Goal: Information Seeking & Learning: Find specific page/section

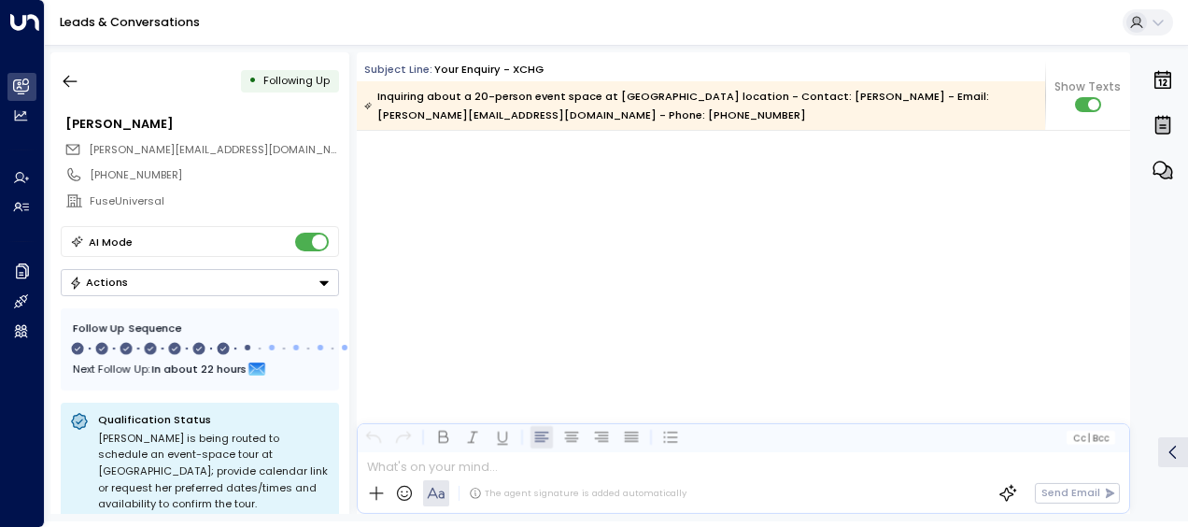
scroll to position [5070, 0]
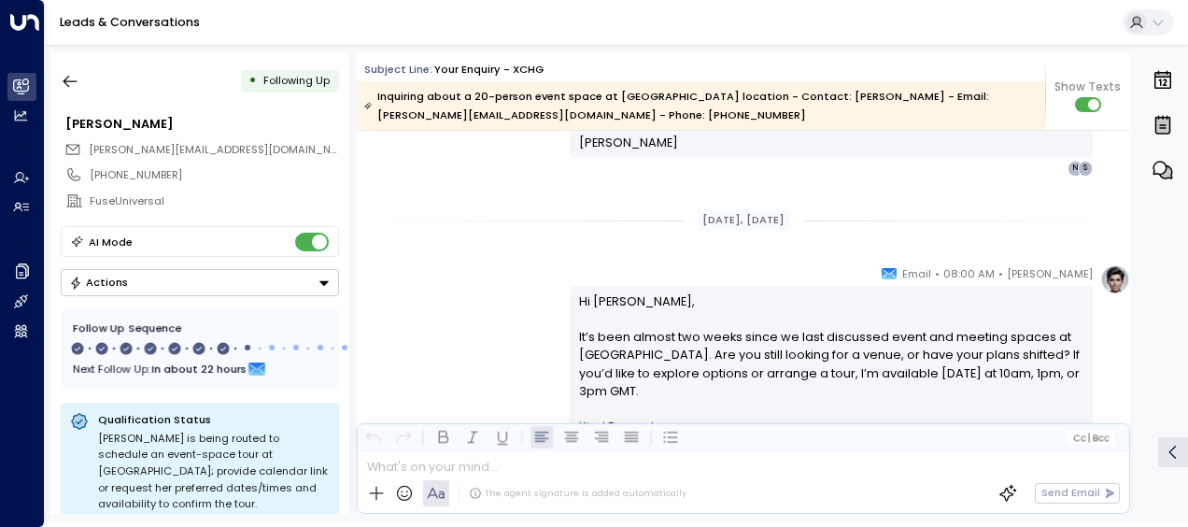
click at [151, 19] on link "Leads & Conversations" at bounding box center [130, 22] width 140 height 16
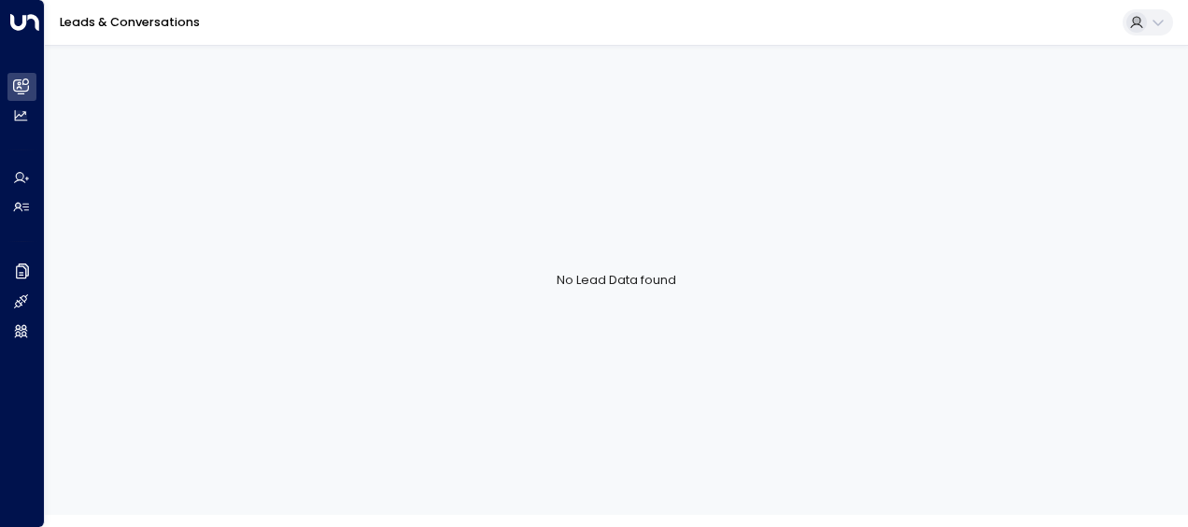
click at [151, 19] on link "Leads & Conversations" at bounding box center [130, 22] width 140 height 16
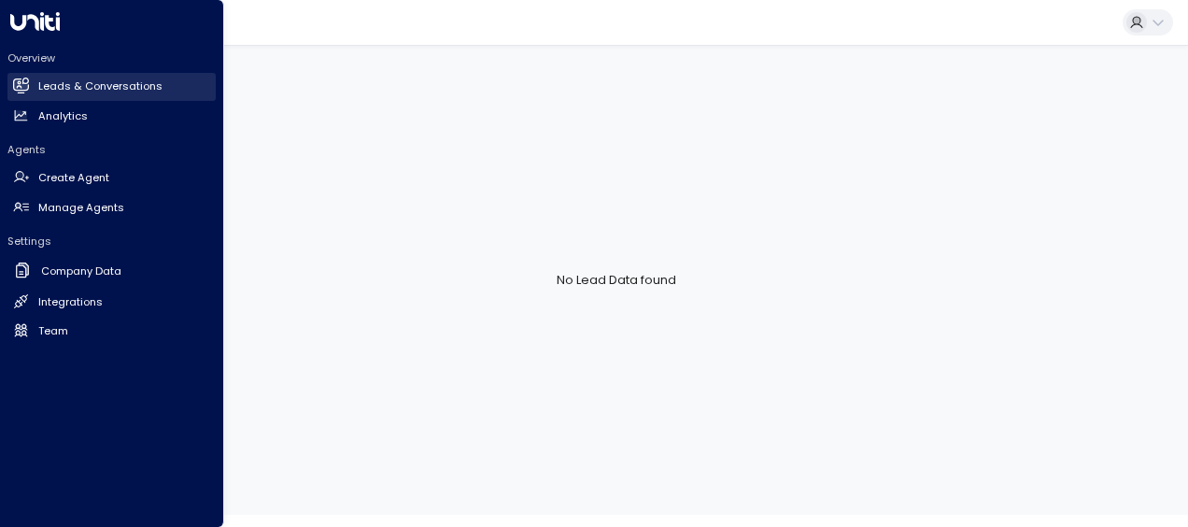
click at [21, 85] on icon at bounding box center [21, 84] width 15 height 11
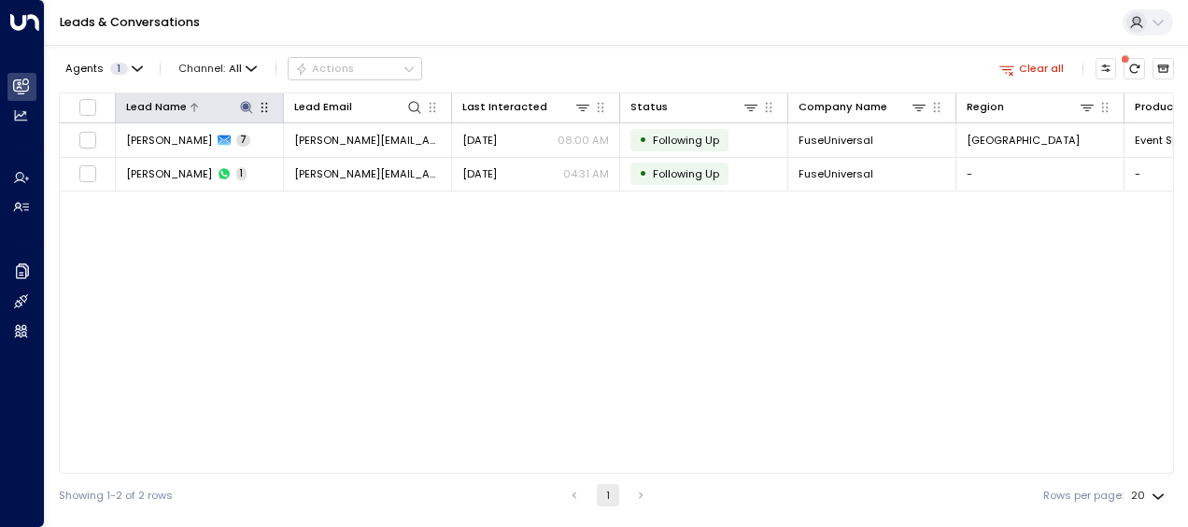
click at [241, 105] on icon at bounding box center [246, 107] width 15 height 15
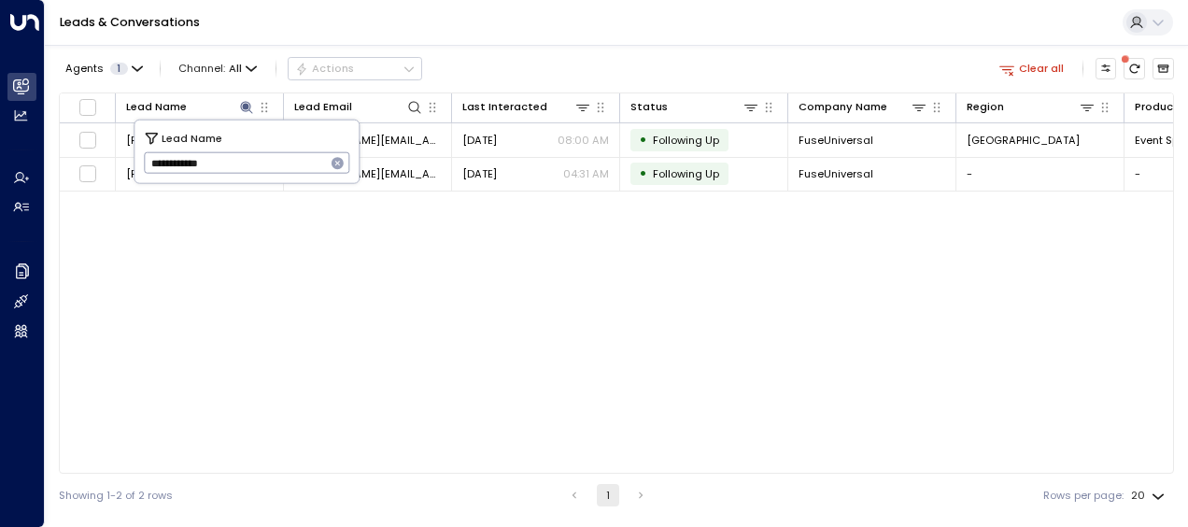
click at [339, 166] on icon "button" at bounding box center [338, 163] width 12 height 12
click at [290, 164] on input "text" at bounding box center [247, 163] width 206 height 31
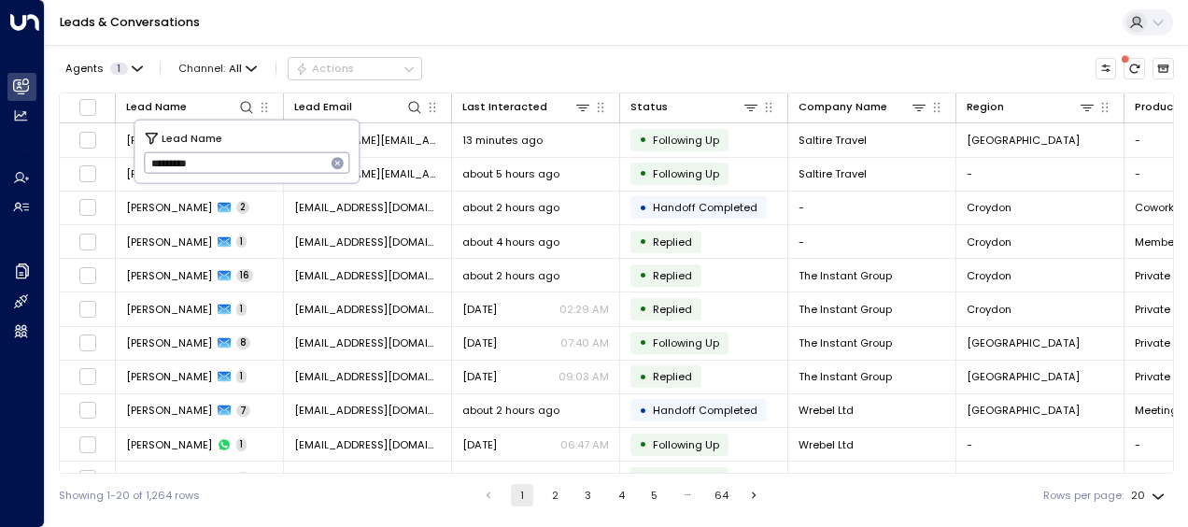
type input "*********"
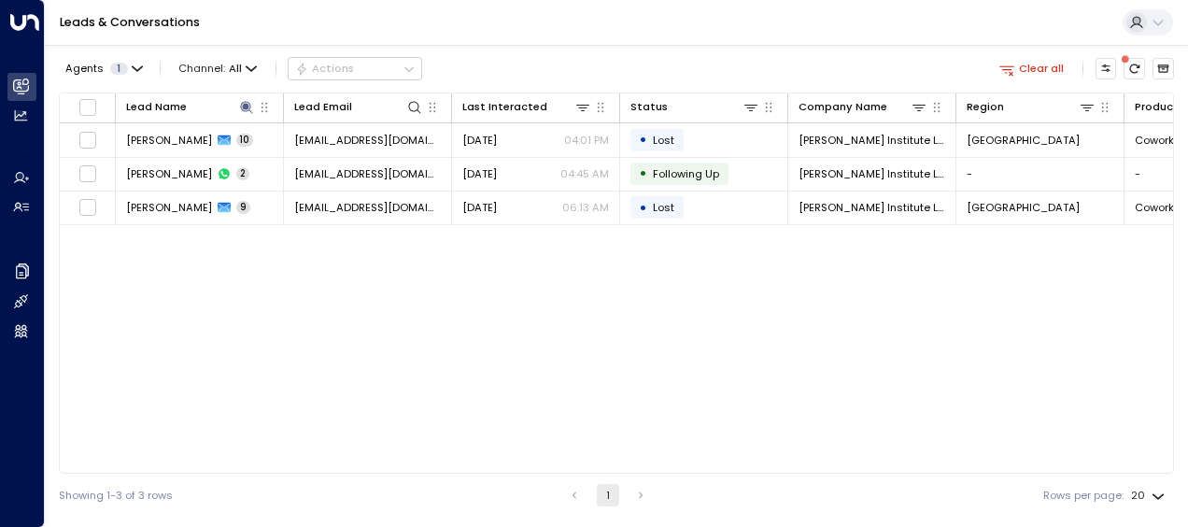
click at [454, 290] on div "Lead Name Lead Email Last Interacted Status Company Name Region Product # of pe…" at bounding box center [617, 282] width 1116 height 381
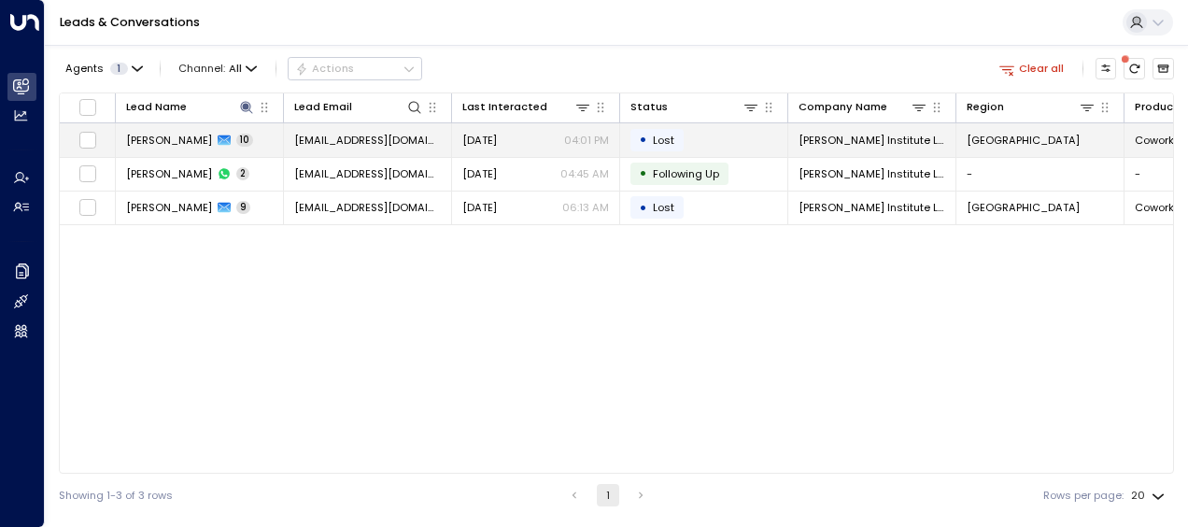
click at [514, 151] on td "[DATE] 04:01 PM" at bounding box center [536, 139] width 168 height 33
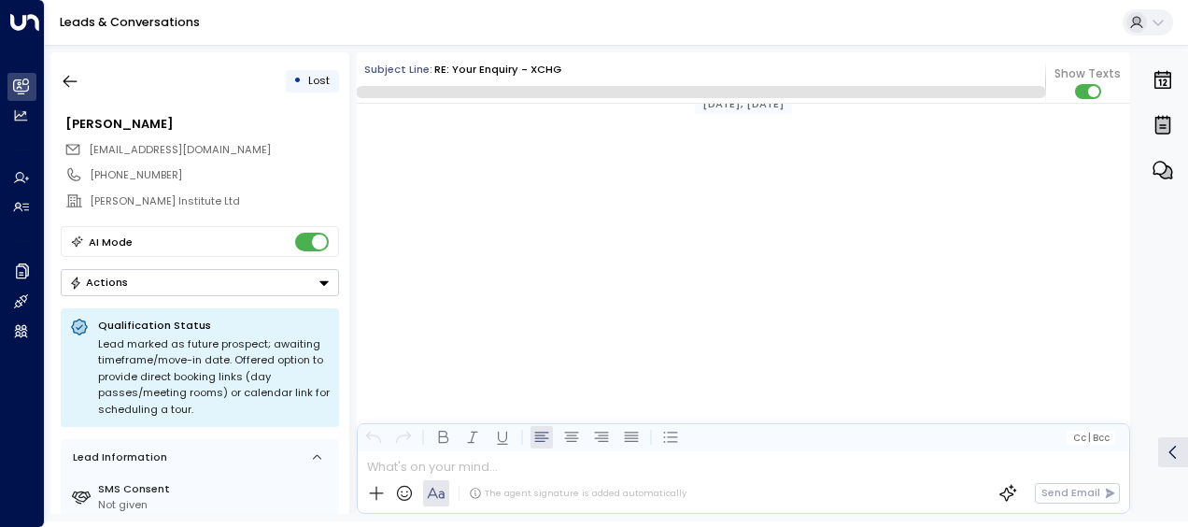
scroll to position [6008, 0]
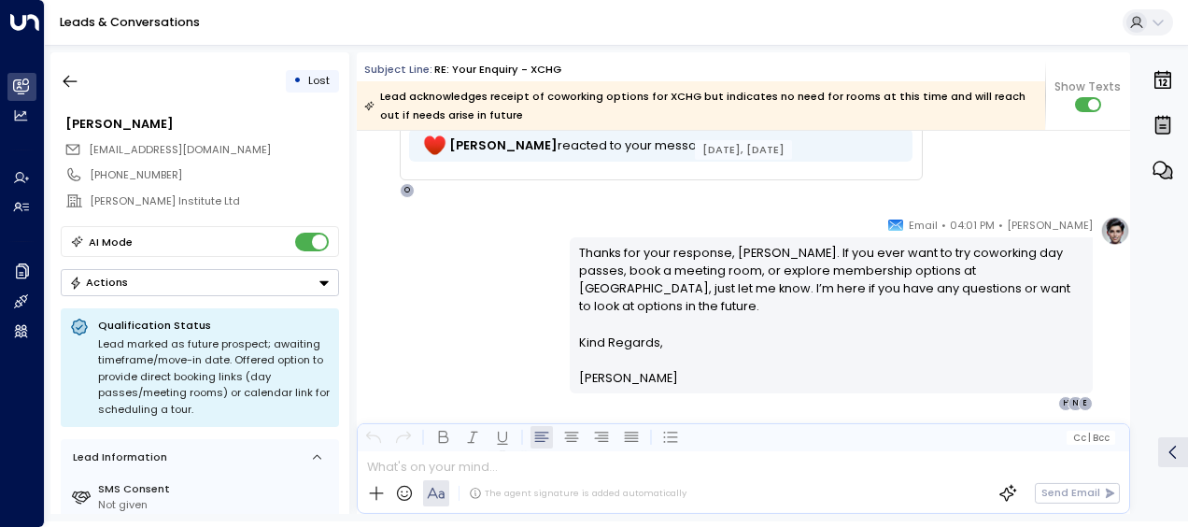
click at [968, 192] on div "EN Eden Noka • 03:59 PM • Email Attention: This message was sent from outside t…" at bounding box center [747, 124] width 768 height 147
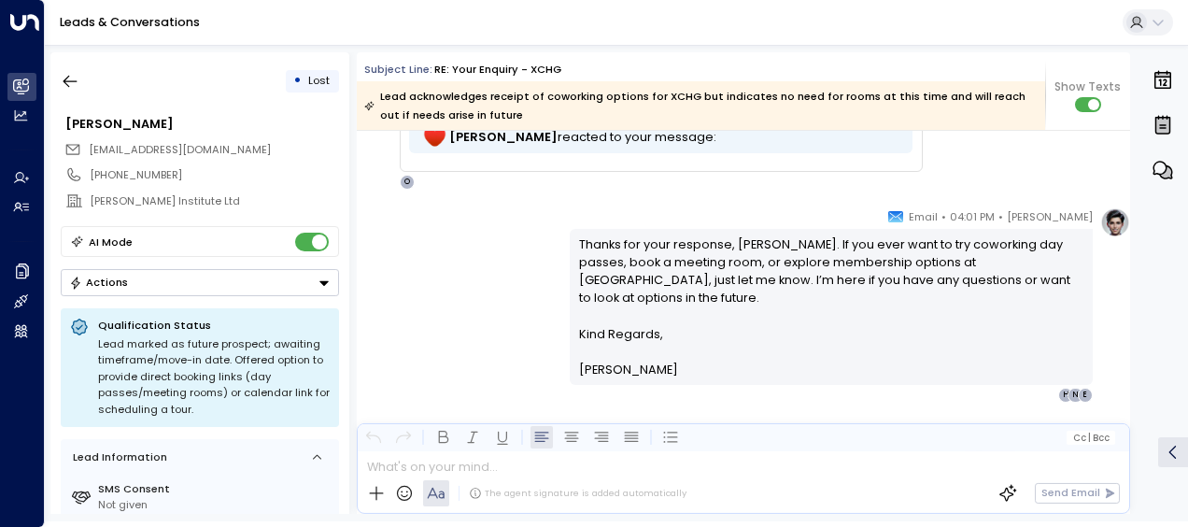
scroll to position [6509, 0]
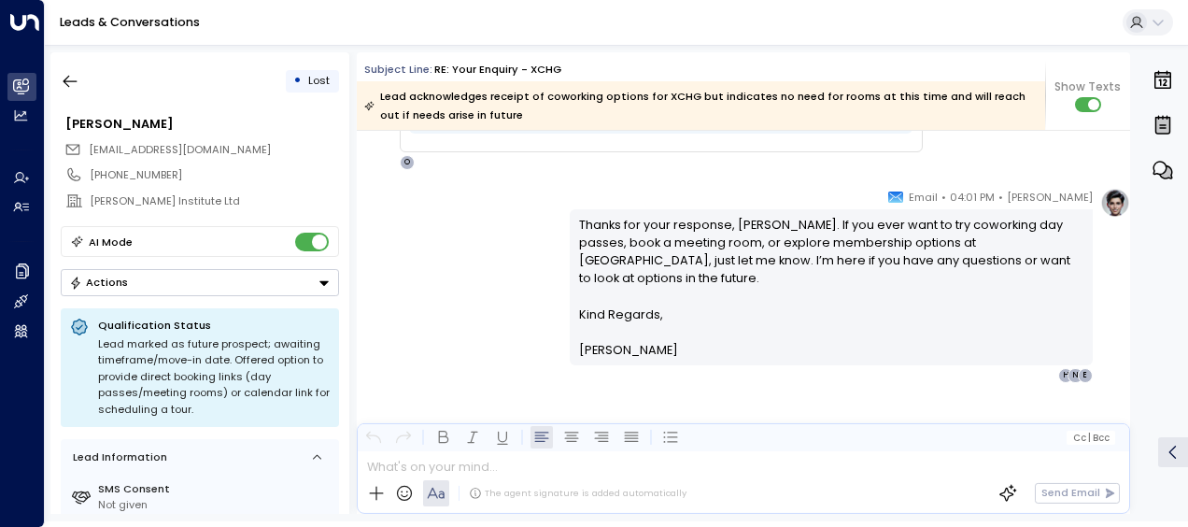
click at [1050, 267] on p "Thanks for your response, [PERSON_NAME]. If you ever want to try coworking day …" at bounding box center [831, 261] width 505 height 90
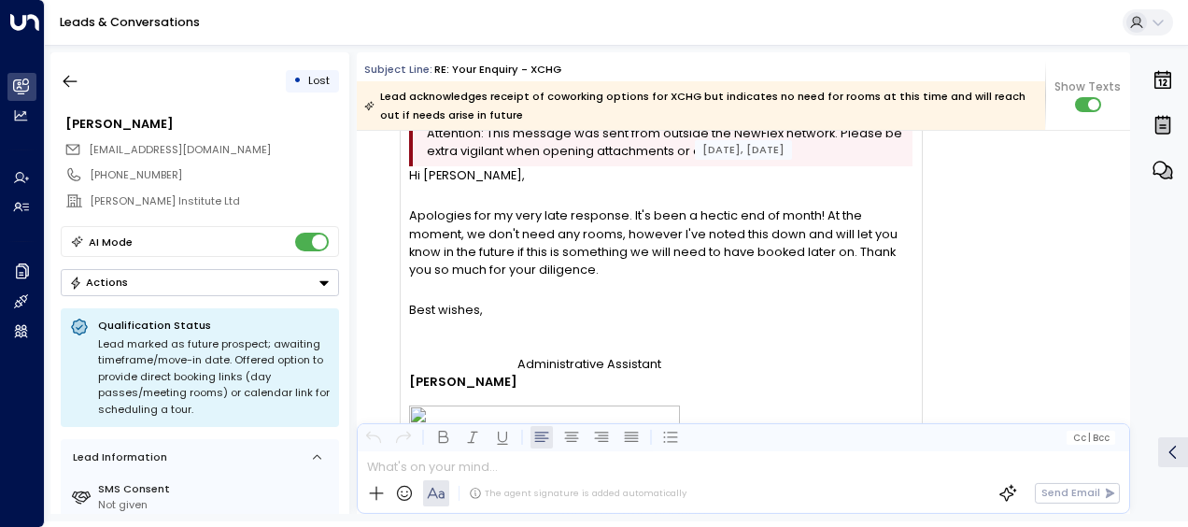
scroll to position [5463, 0]
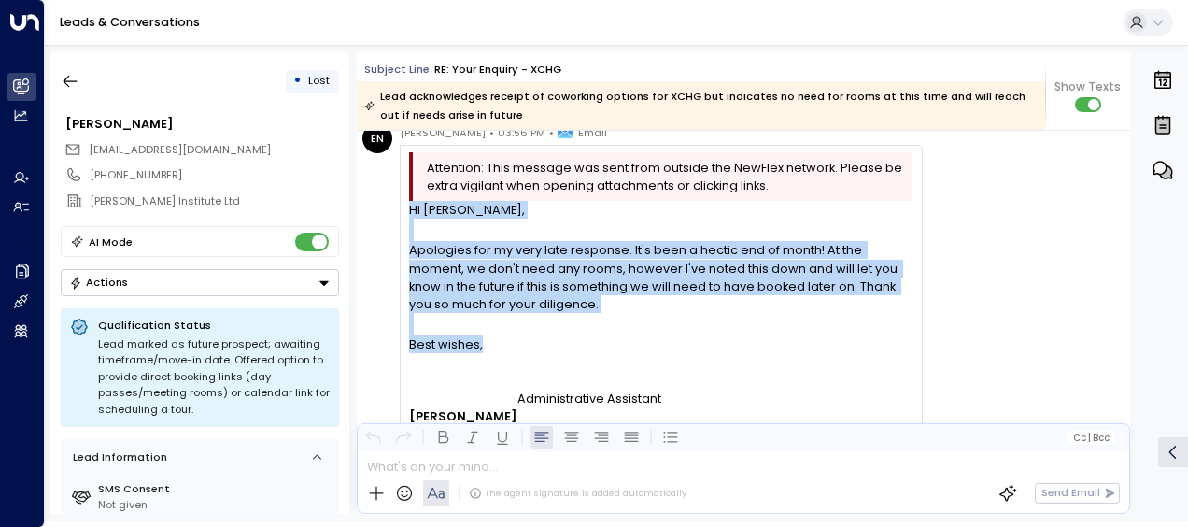
drag, startPoint x: 510, startPoint y: 336, endPoint x: 408, endPoint y: 214, distance: 159.2
click at [409, 214] on div "Hi [PERSON_NAME], Apologies for my very late response. It's been a hectic end o…" at bounding box center [661, 514] width 504 height 627
copy div "Hi [PERSON_NAME], Apologies for my very late response. It's been a hectic end o…"
click at [685, 306] on div "Apologies for my very late response. It's been a hectic end of month! At the mo…" at bounding box center [661, 277] width 504 height 72
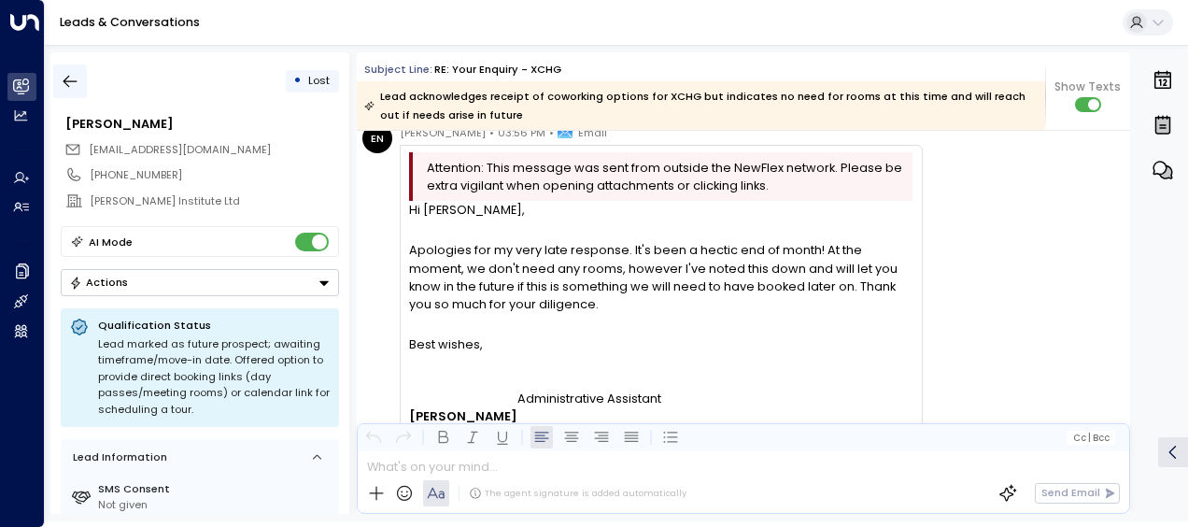
click at [80, 75] on button "button" at bounding box center [70, 81] width 34 height 34
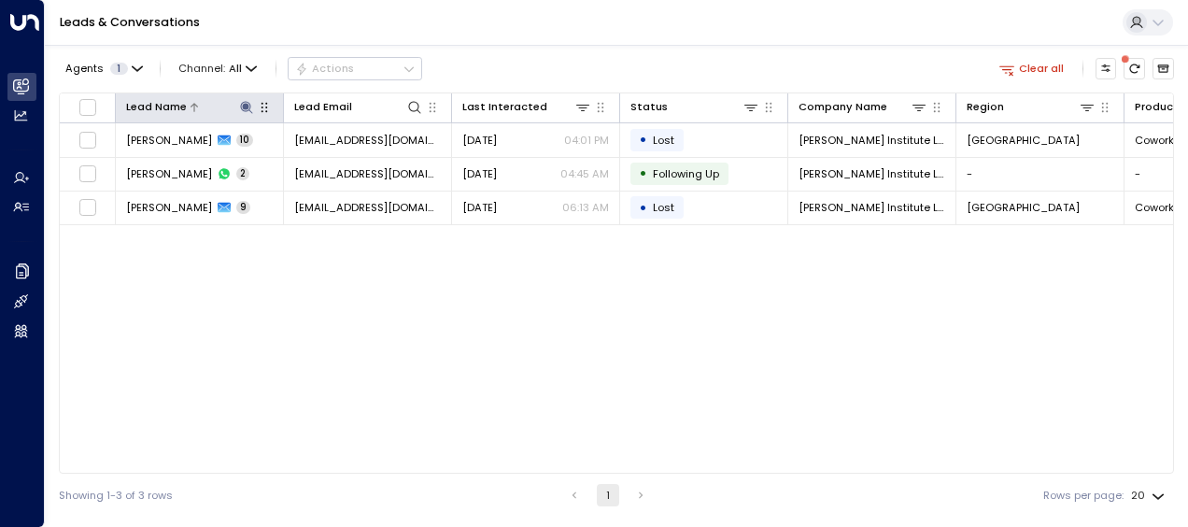
click at [249, 107] on icon at bounding box center [246, 107] width 15 height 15
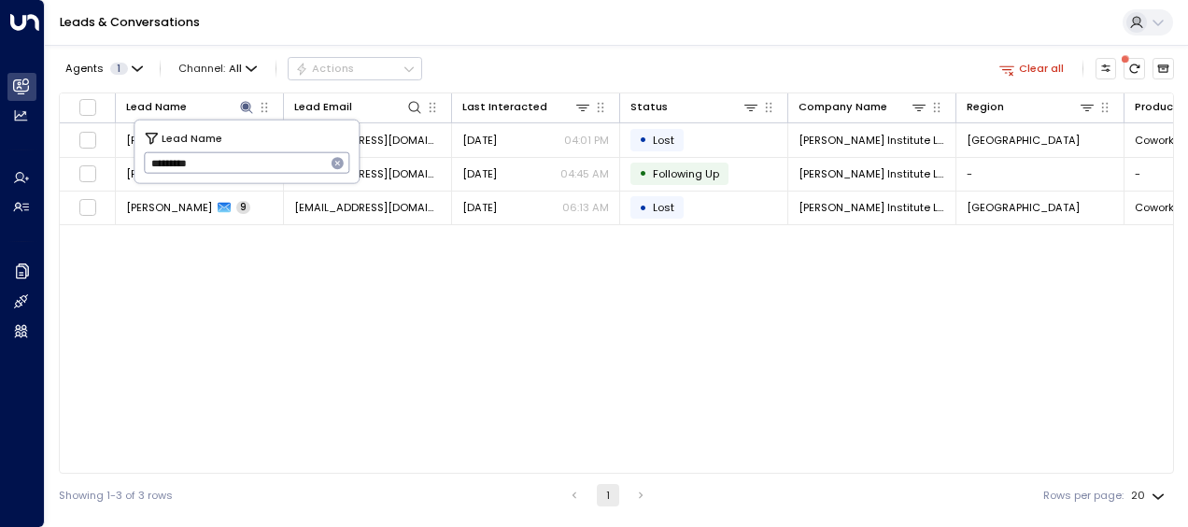
click at [342, 168] on icon "button" at bounding box center [338, 163] width 15 height 15
click at [342, 168] on input "text" at bounding box center [247, 163] width 206 height 31
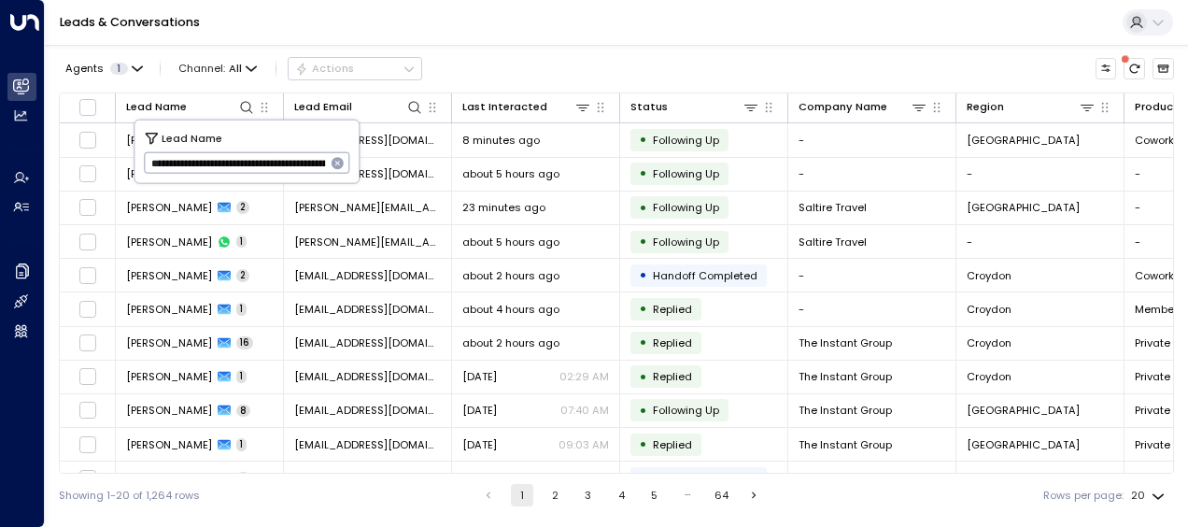
scroll to position [0, 1344]
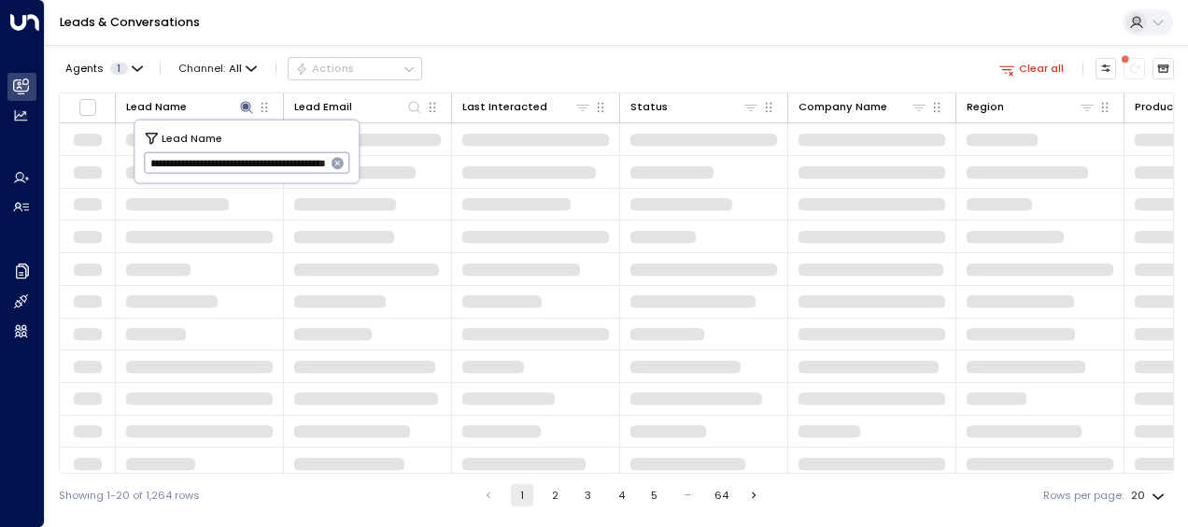
type input "**********"
click at [342, 168] on icon "button" at bounding box center [338, 163] width 15 height 15
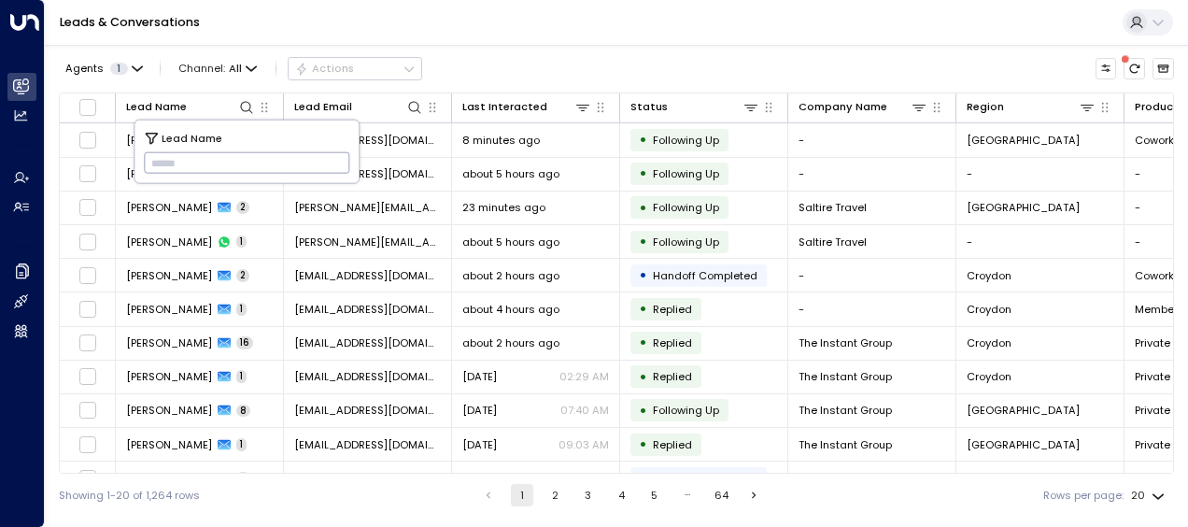
click at [153, 163] on input "text" at bounding box center [247, 163] width 206 height 31
paste input "**********"
type input "**********"
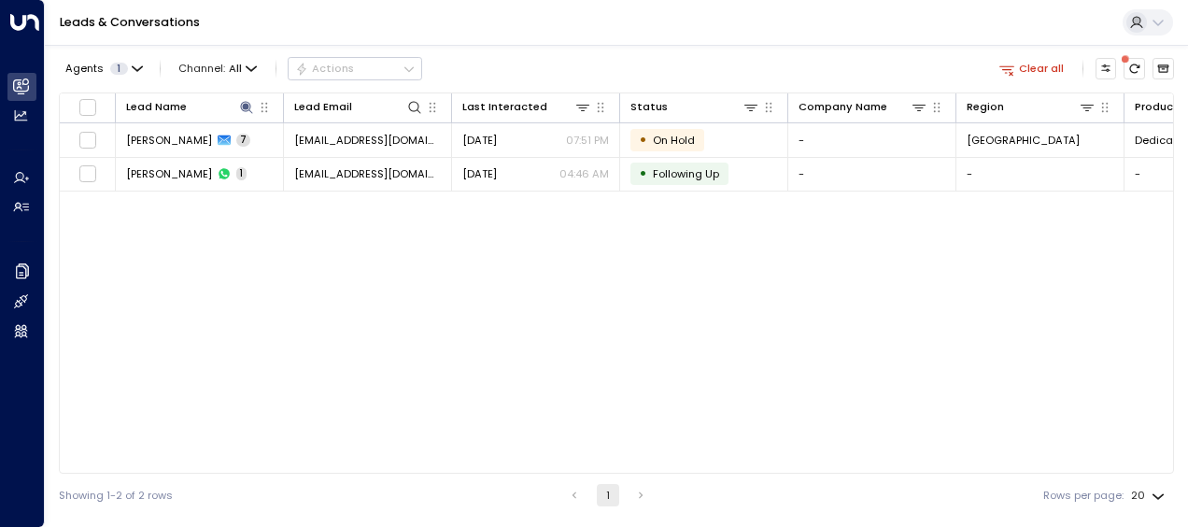
click at [700, 63] on div "Agents 1 Channel: All Actions Clear all" at bounding box center [617, 68] width 1116 height 33
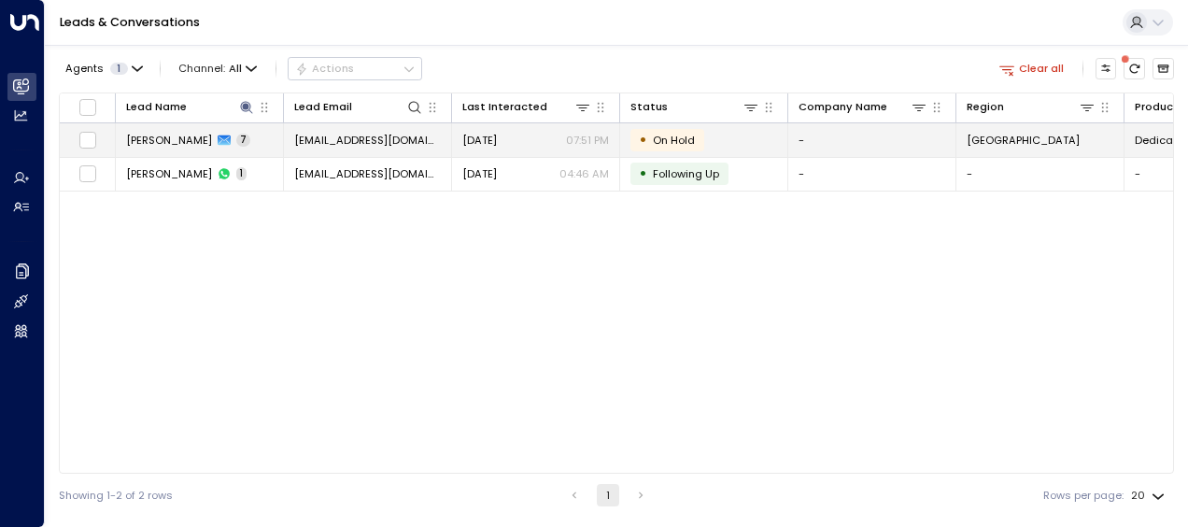
click at [445, 133] on td "[EMAIL_ADDRESS][DOMAIN_NAME]" at bounding box center [368, 139] width 168 height 33
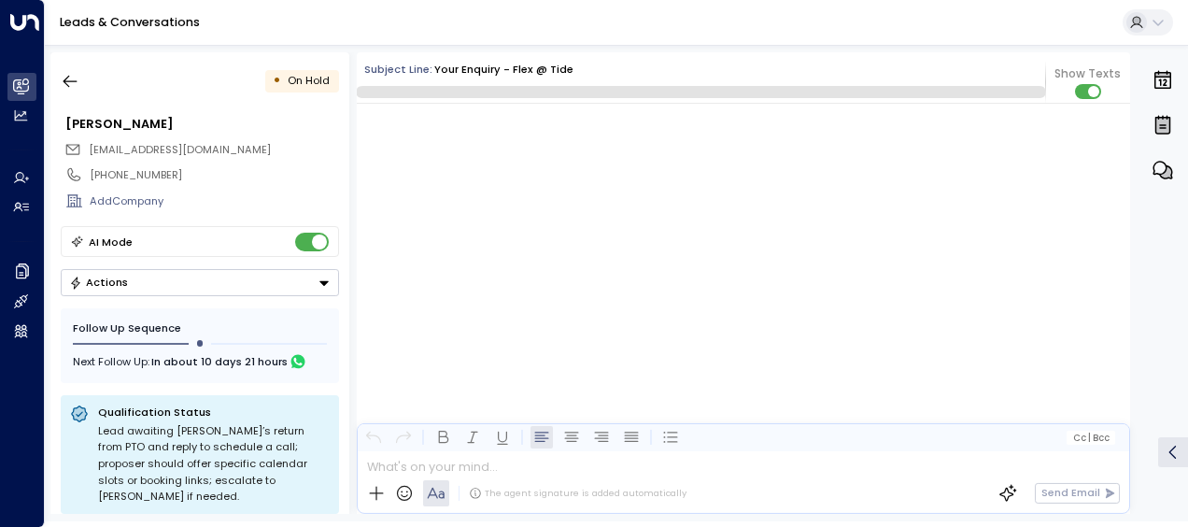
scroll to position [5116, 0]
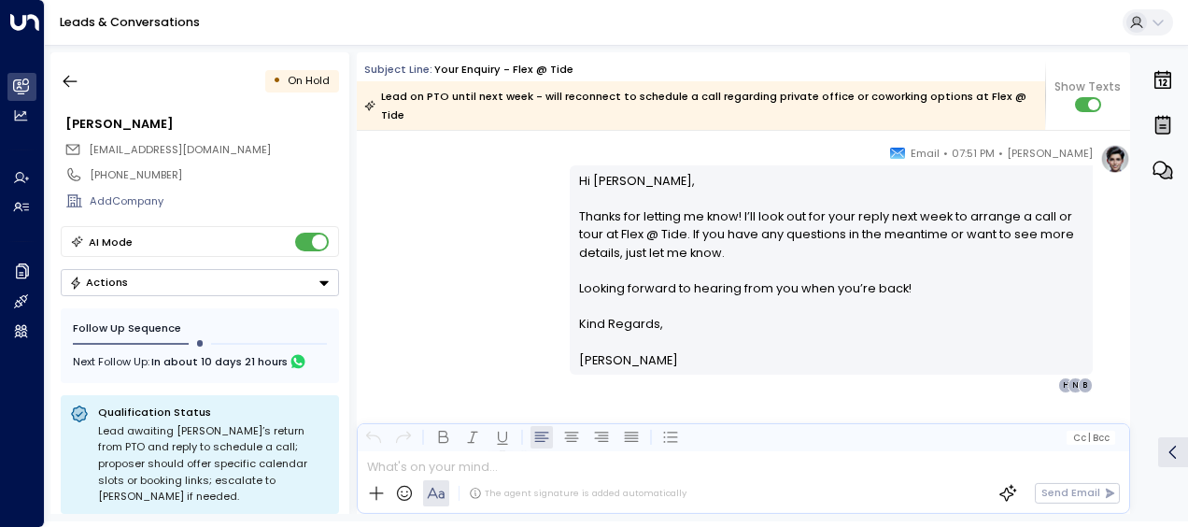
click at [1029, 218] on p "Hi [PERSON_NAME], Thanks for letting me know! I’ll look out for your reply next…" at bounding box center [831, 244] width 505 height 144
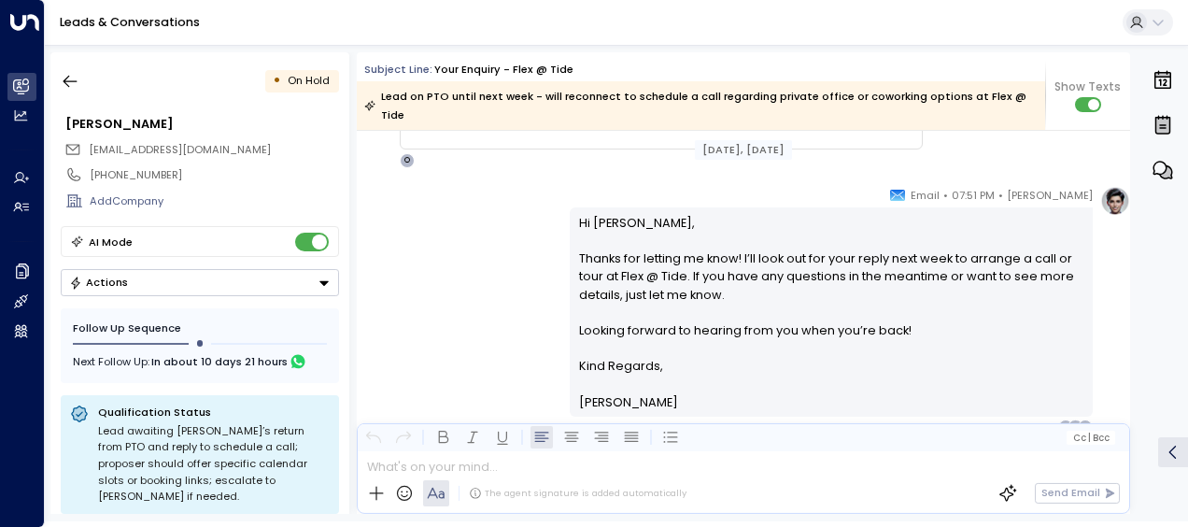
scroll to position [4872, 0]
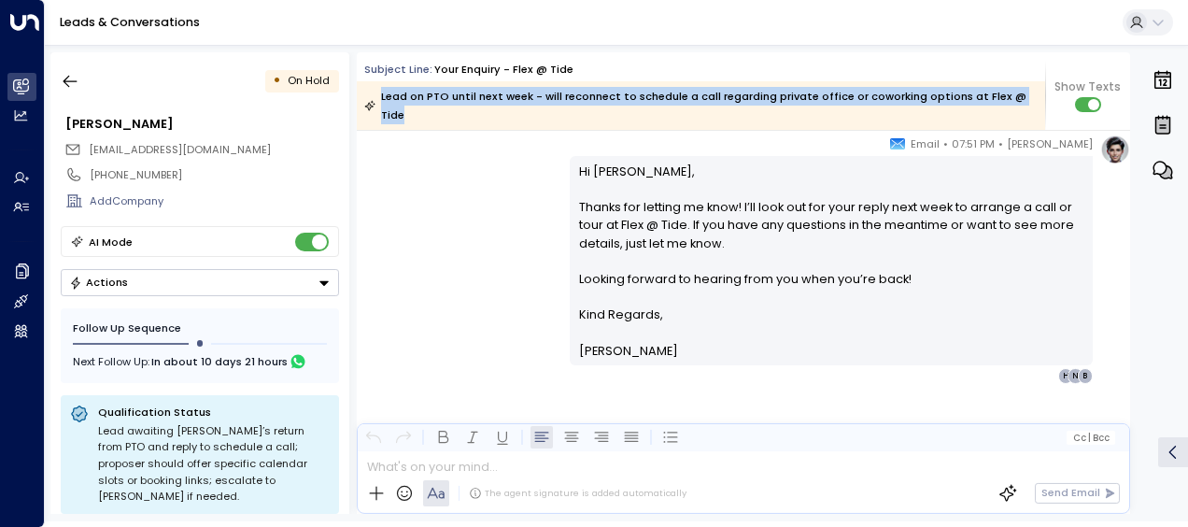
drag, startPoint x: 378, startPoint y: 93, endPoint x: 1020, endPoint y: 102, distance: 641.9
click at [1020, 102] on div "Lead on PTO until next week - will reconnect to schedule a call regarding priva…" at bounding box center [700, 105] width 672 height 37
copy div "Lead on PTO until next week - will reconnect to schedule a call regarding priva…"
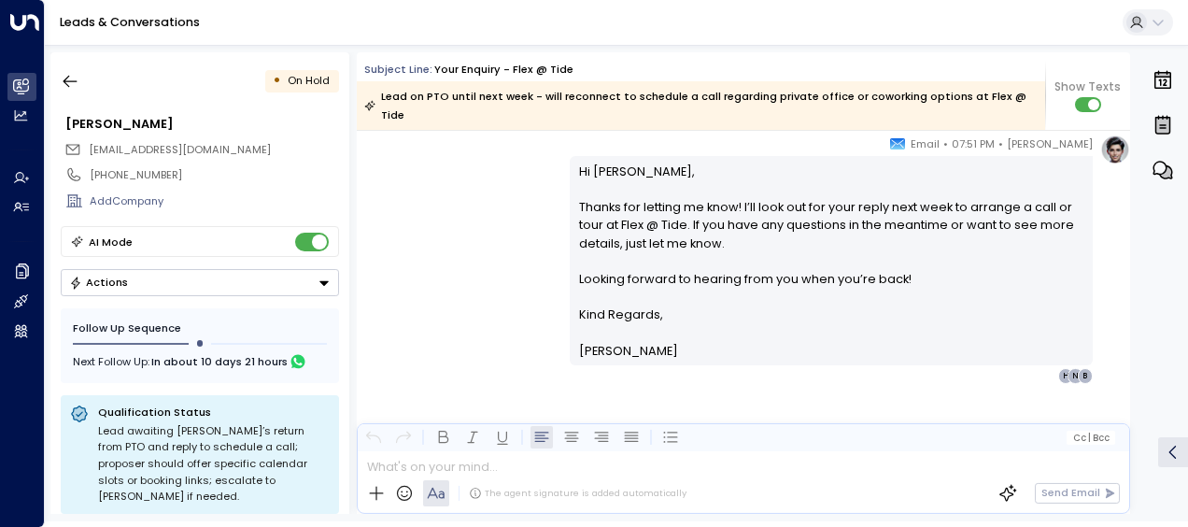
click at [501, 196] on div "[PERSON_NAME] • 07:51 PM • Email Hi [PERSON_NAME], Thanks for letting me know! …" at bounding box center [744, 259] width 774 height 249
click at [103, 14] on link "Leads & Conversations" at bounding box center [130, 22] width 140 height 16
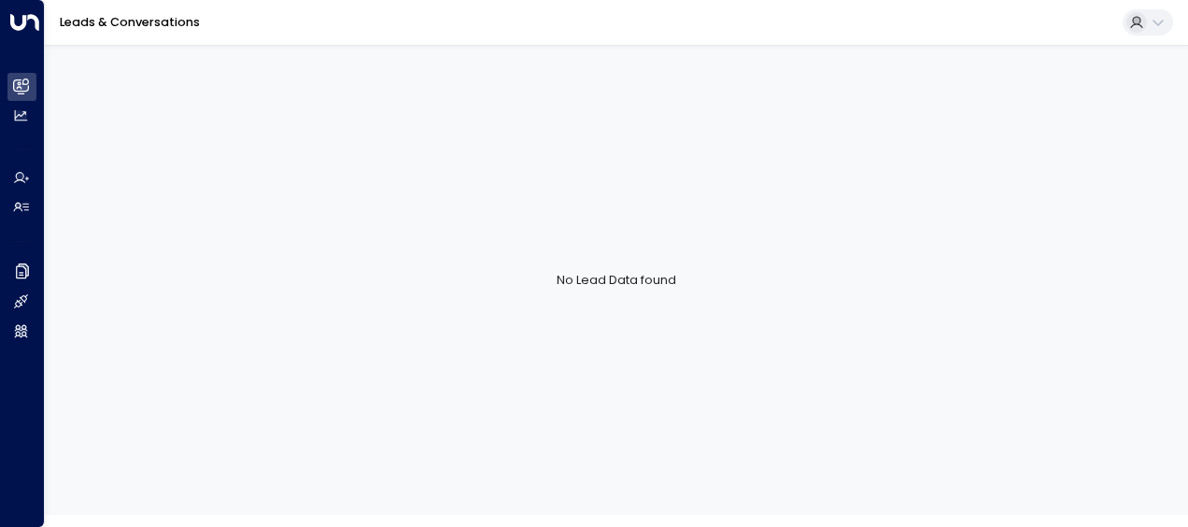
click at [103, 14] on link "Leads & Conversations" at bounding box center [130, 22] width 140 height 16
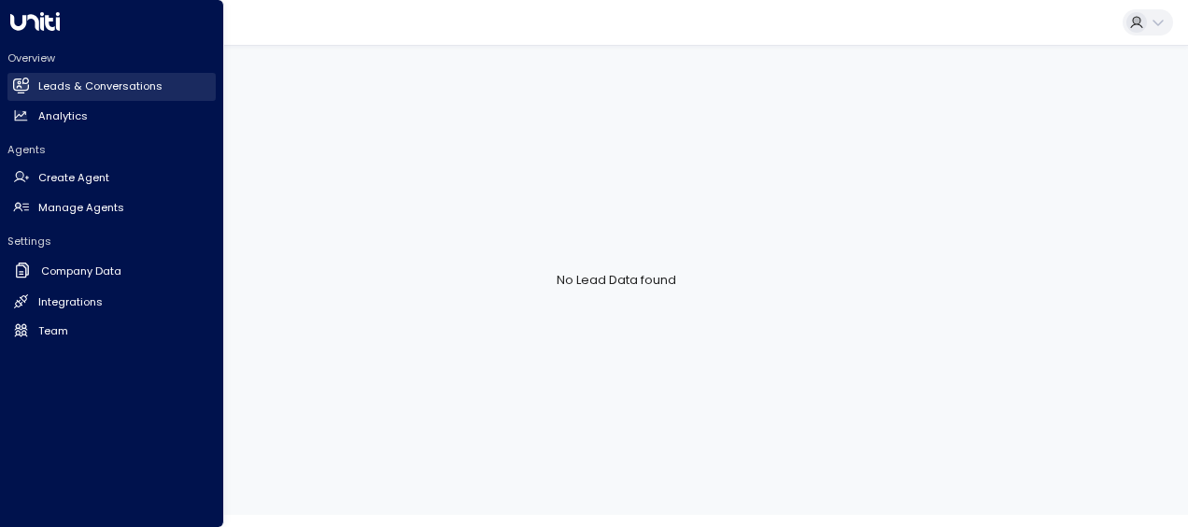
click at [26, 79] on icon at bounding box center [21, 86] width 16 height 16
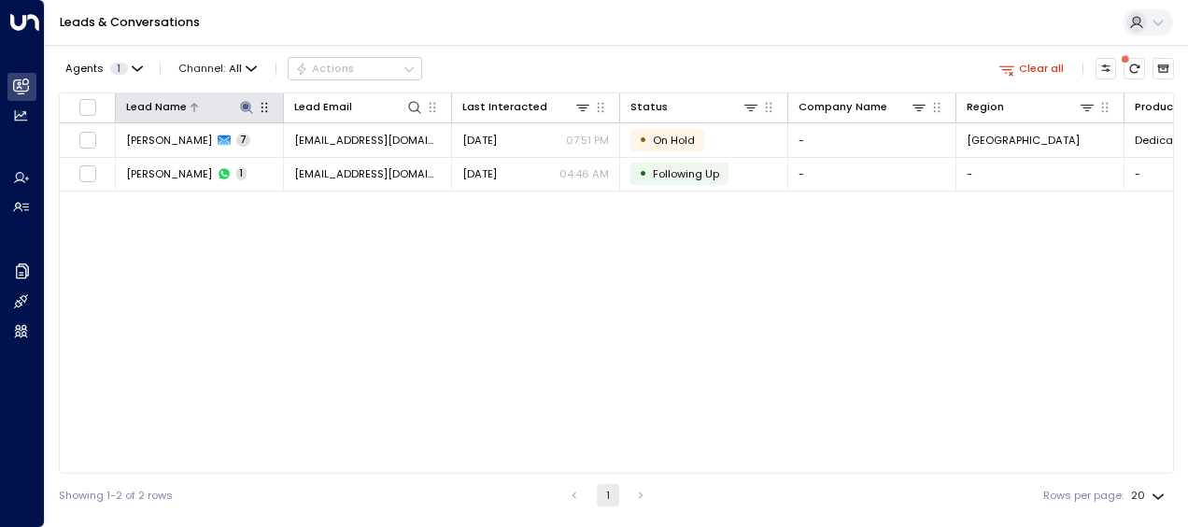
click at [243, 107] on icon at bounding box center [246, 107] width 12 height 12
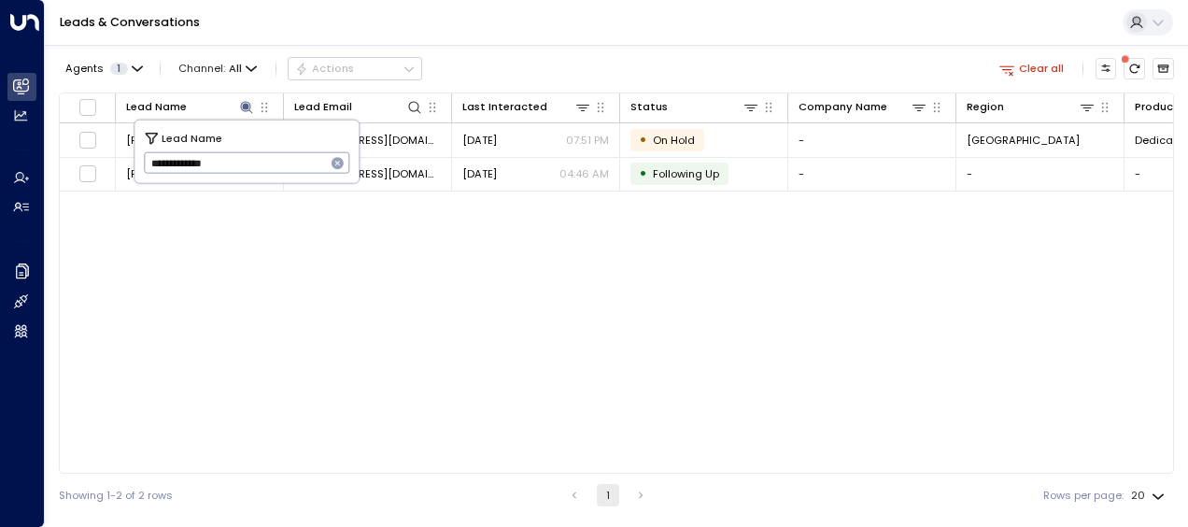
click at [334, 166] on icon "button" at bounding box center [338, 163] width 12 height 12
click at [334, 166] on input "text" at bounding box center [247, 163] width 206 height 31
type input "**********"
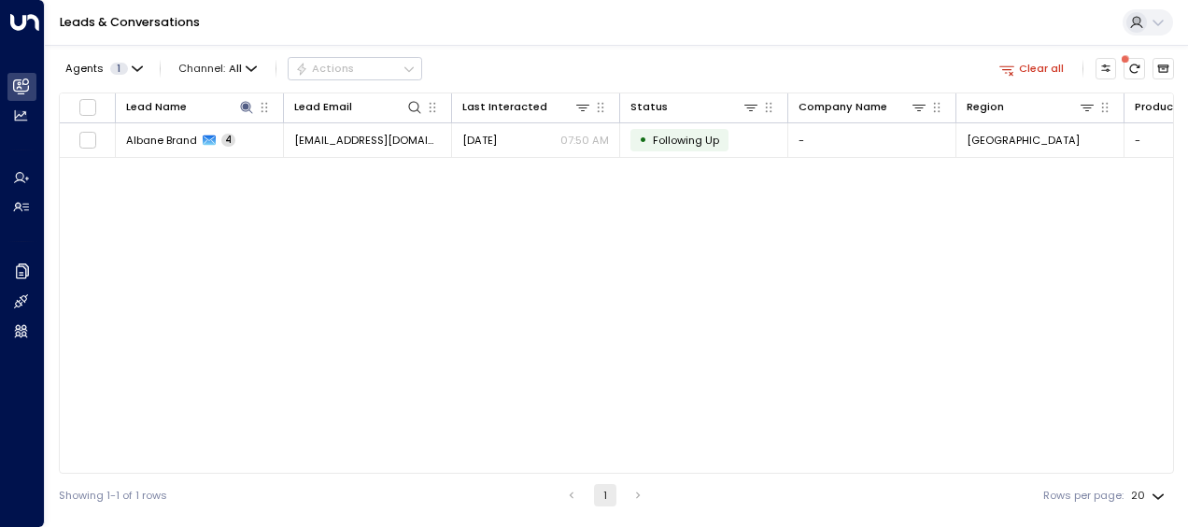
click at [641, 314] on div "Lead Name Lead Email Last Interacted Status Company Name Region Product # of pe…" at bounding box center [617, 282] width 1116 height 381
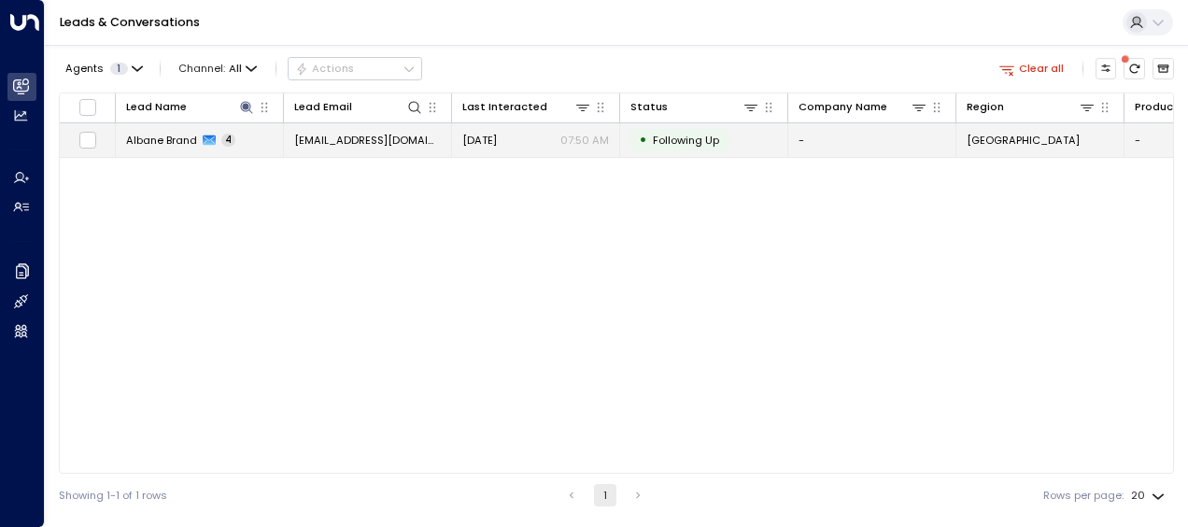
click at [510, 128] on td "[DATE] 07:50 AM" at bounding box center [536, 139] width 168 height 33
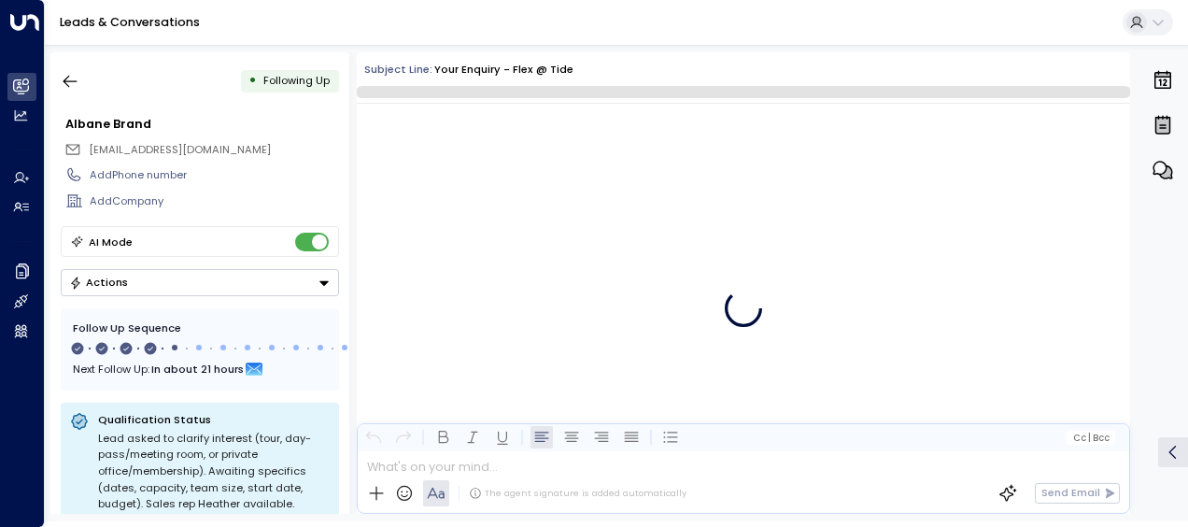
scroll to position [2260, 0]
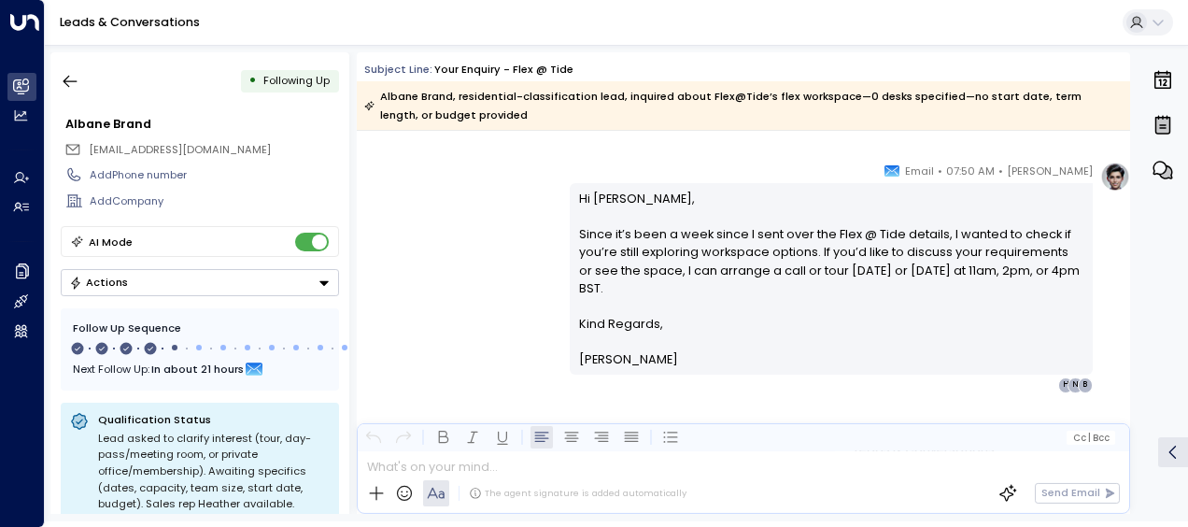
click at [510, 128] on div "Albane Brand, residential-classification lead, inquired about Flex@Tide’s flex …" at bounding box center [744, 105] width 774 height 49
click at [1062, 327] on p "Kind Regards," at bounding box center [831, 324] width 505 height 18
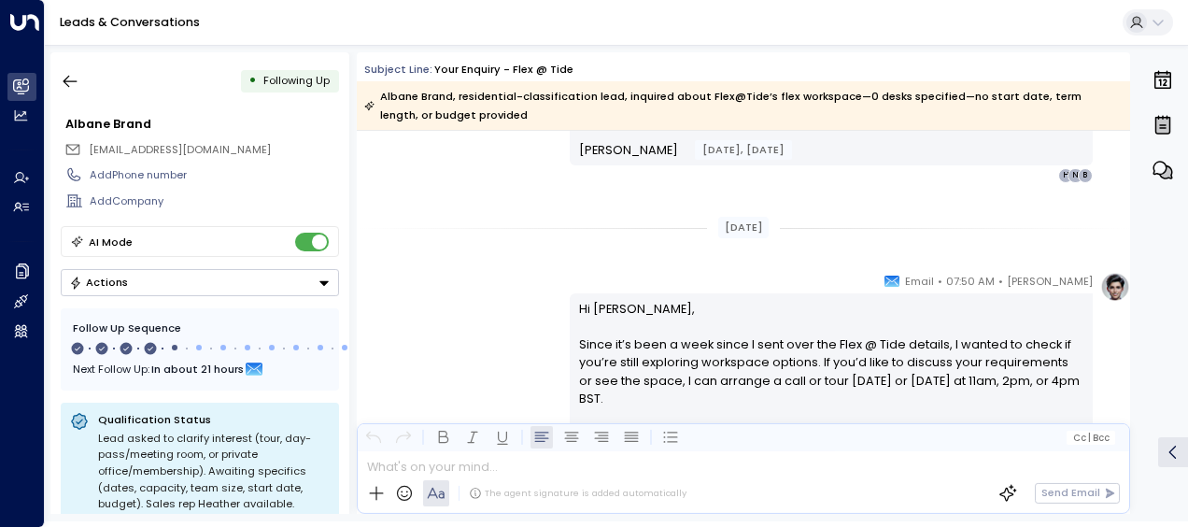
scroll to position [1495, 0]
